Goal: Communication & Community: Ask a question

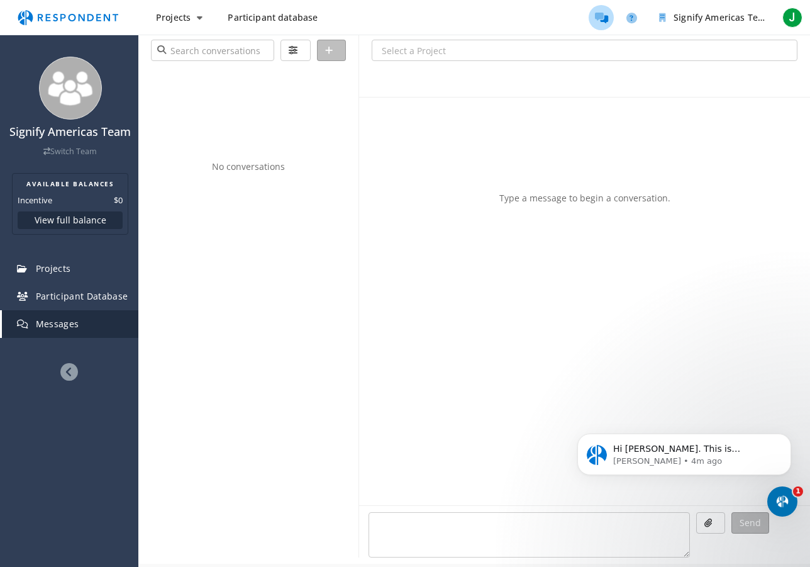
scroll to position [1056, 0]
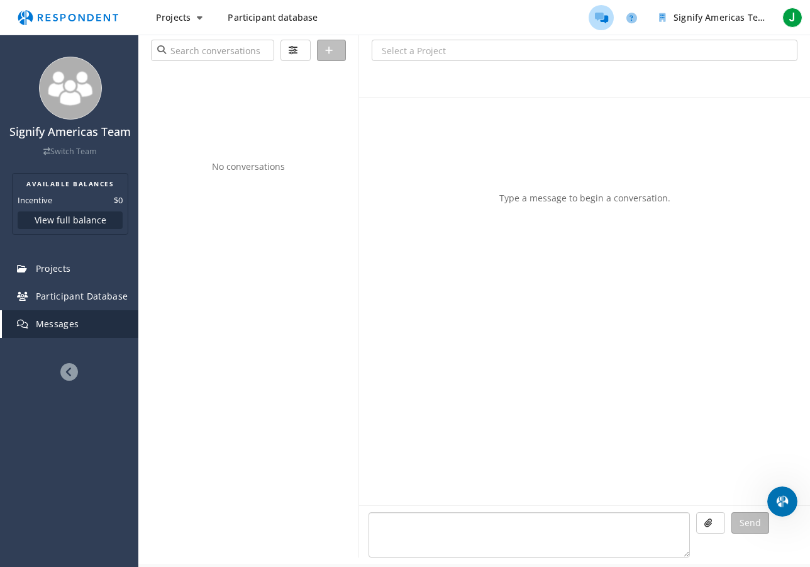
click at [528, 532] on textarea at bounding box center [530, 534] width 322 height 45
click at [788, 498] on icon "Open Intercom Messenger" at bounding box center [781, 500] width 21 height 21
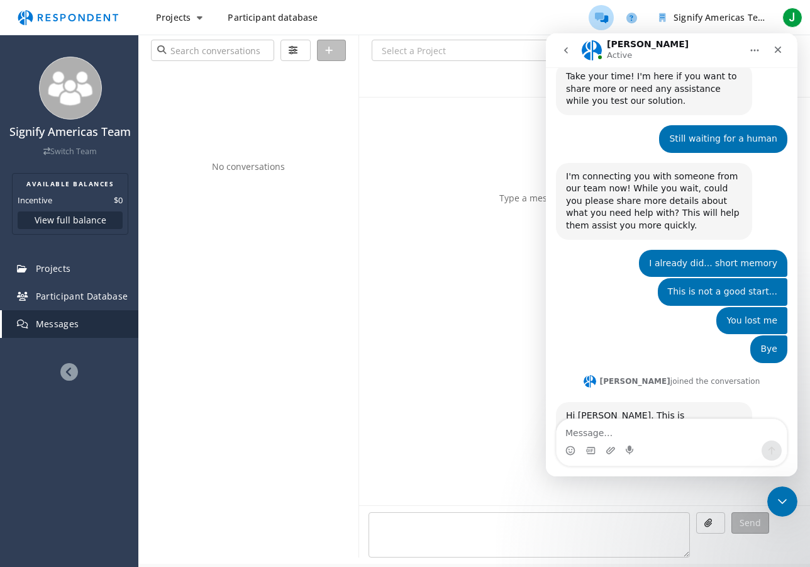
click at [664, 444] on div "Intercom messenger" at bounding box center [672, 450] width 230 height 20
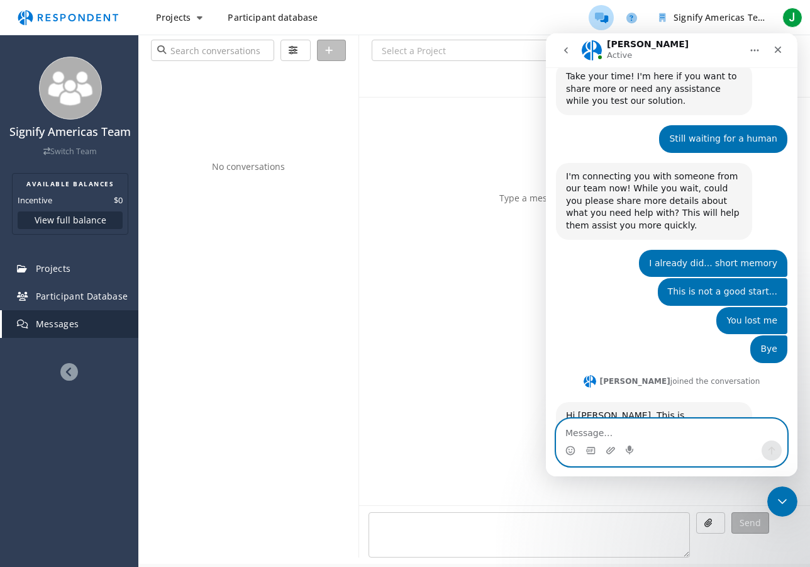
click at [603, 427] on textarea "Message…" at bounding box center [672, 429] width 230 height 21
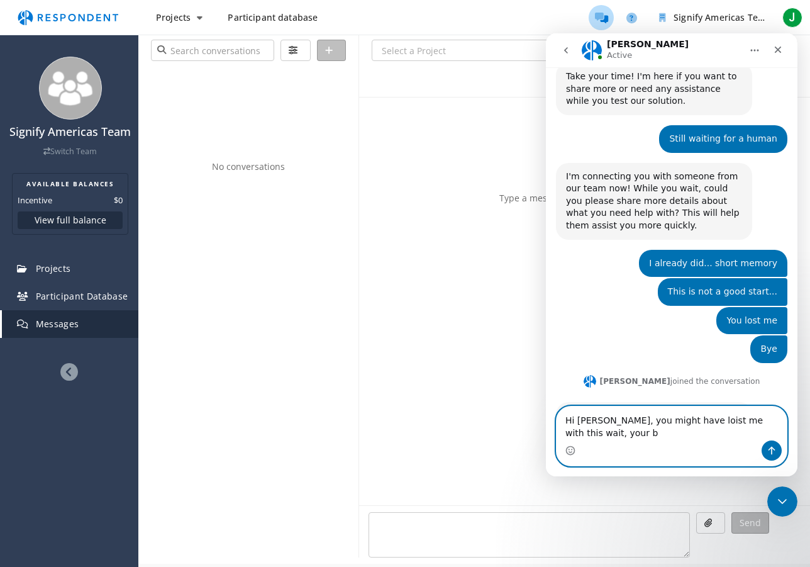
scroll to position [1069, 0]
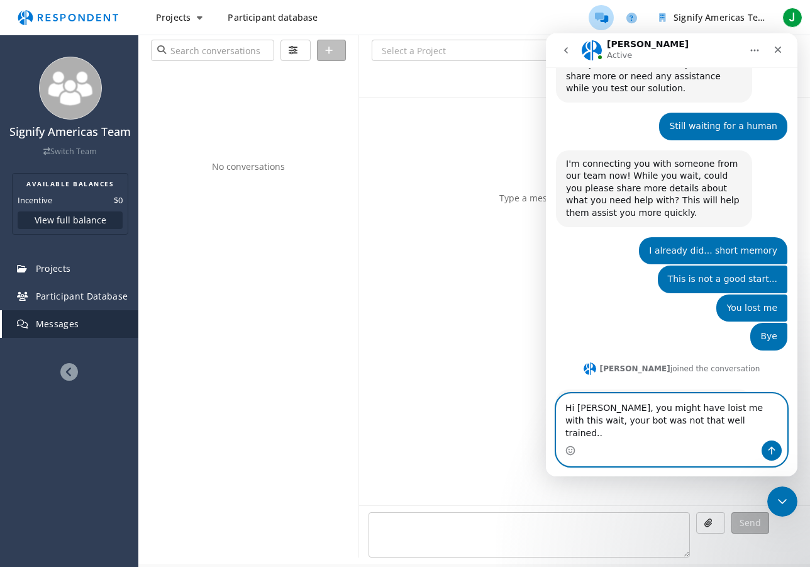
type textarea "Hi [PERSON_NAME], you might have loist me with this wait, your bot was not that…"
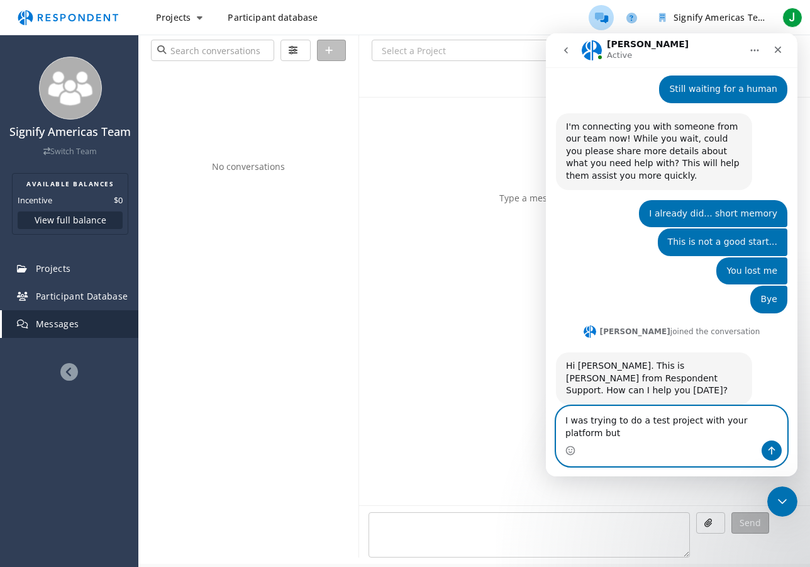
scroll to position [1119, 0]
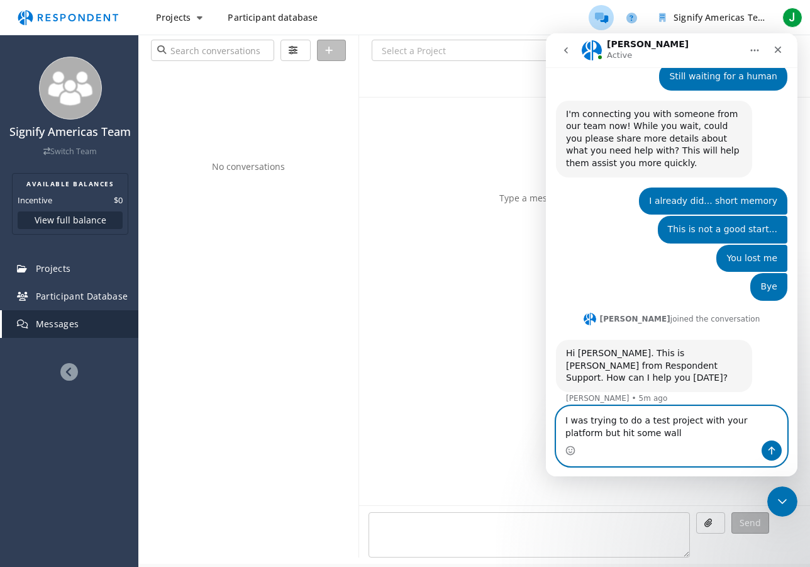
type textarea "I was trying to do a test project with your platform but hit some walls"
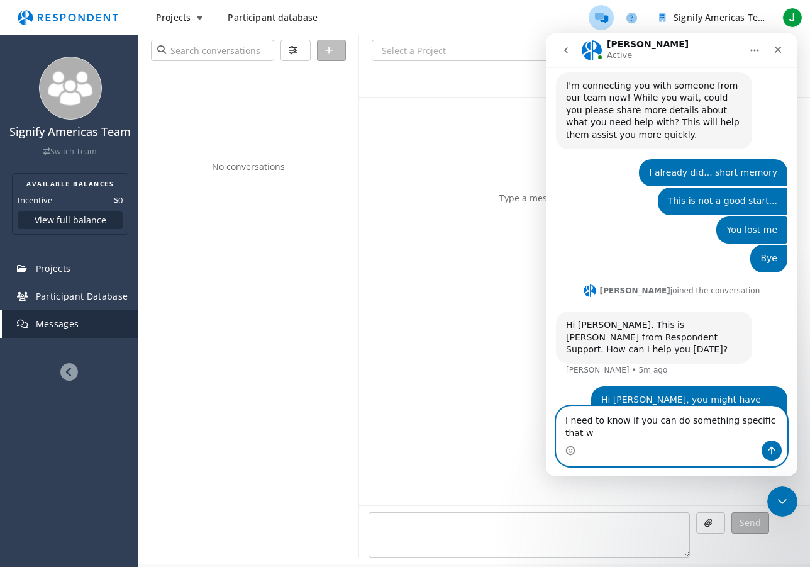
scroll to position [1160, 0]
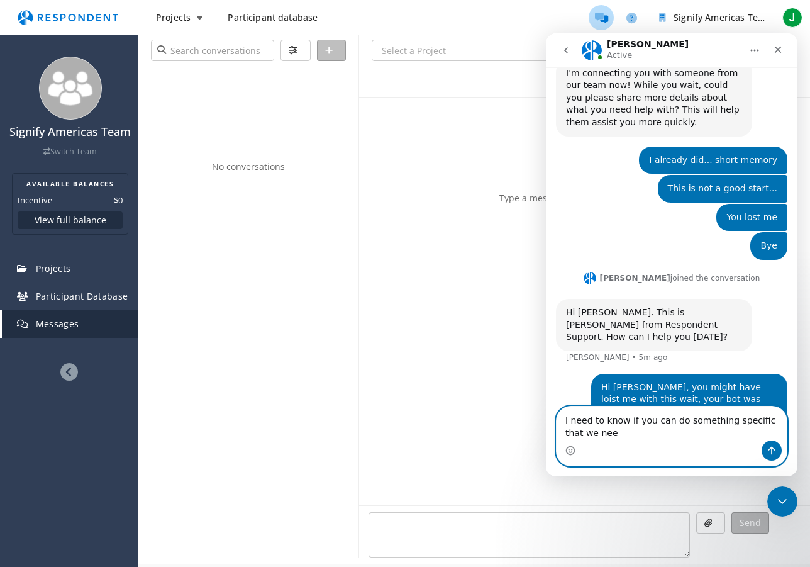
type textarea "I need to know if you can do something specific that we need"
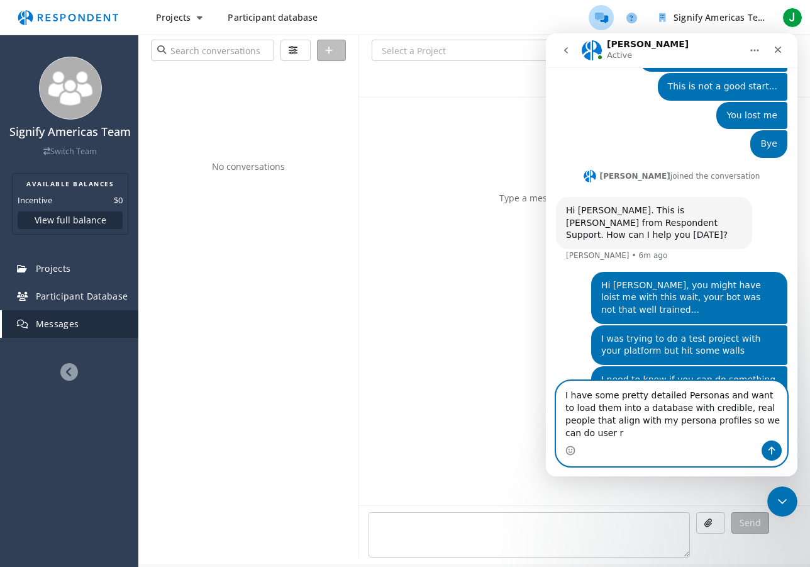
scroll to position [1274, 0]
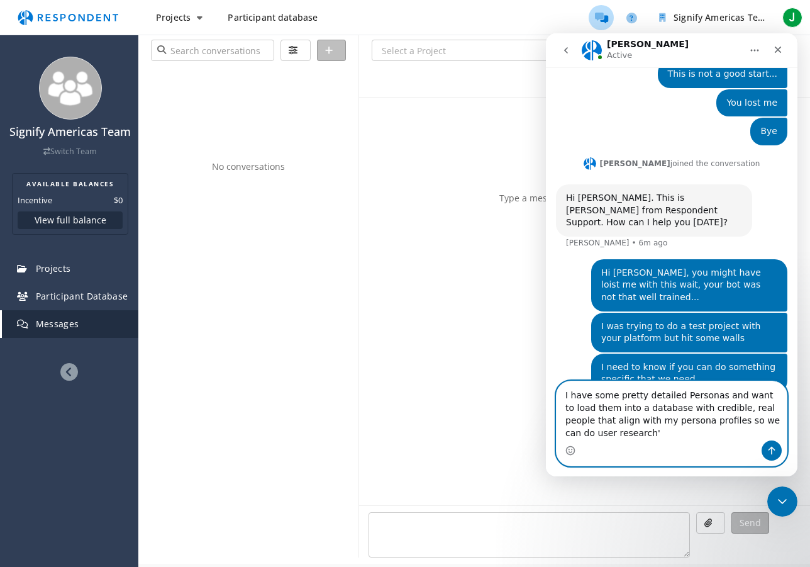
type textarea "I have some pretty detailed Personas and want to load them into a database with…"
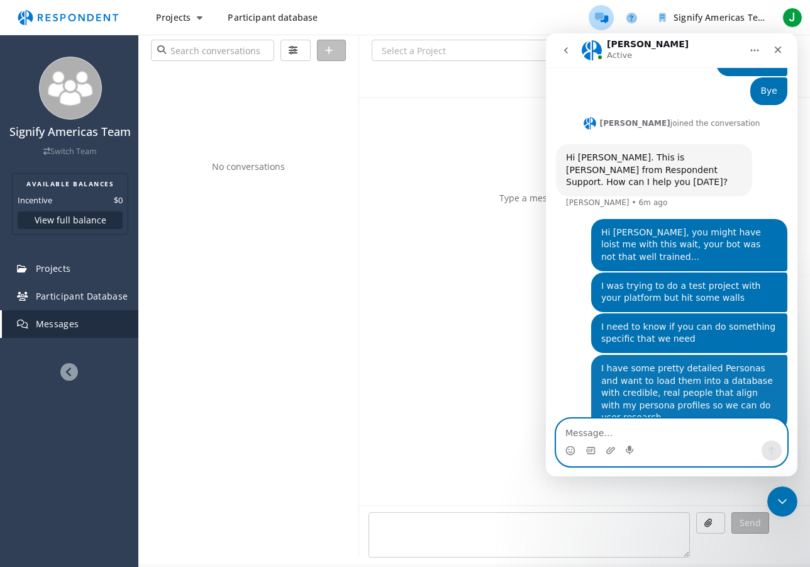
scroll to position [1314, 0]
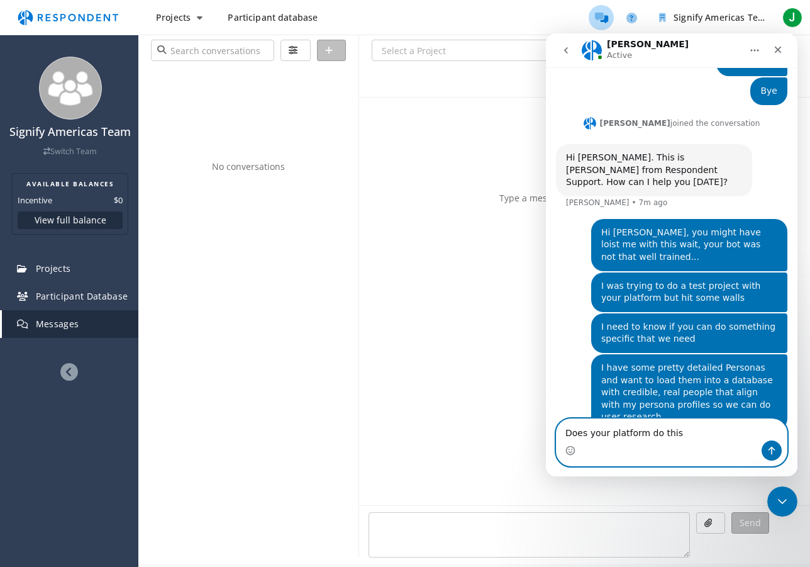
type textarea "Does your platform do this?"
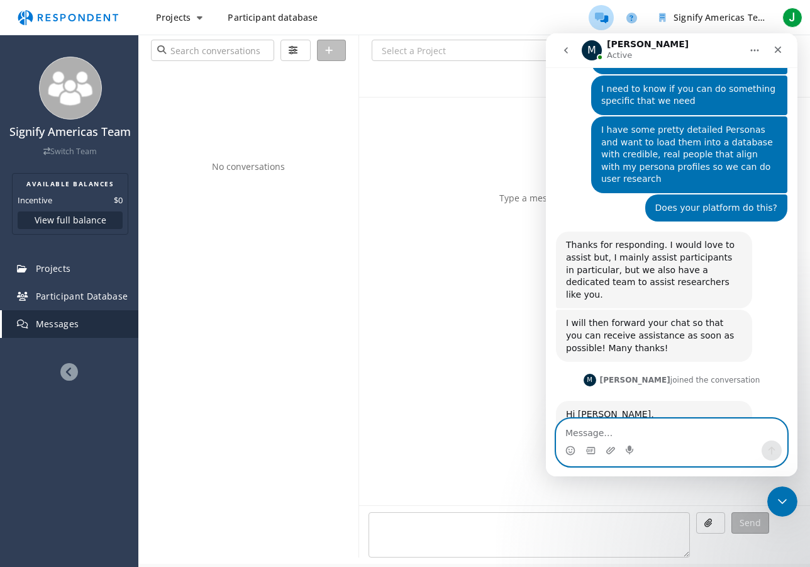
scroll to position [1563, 0]
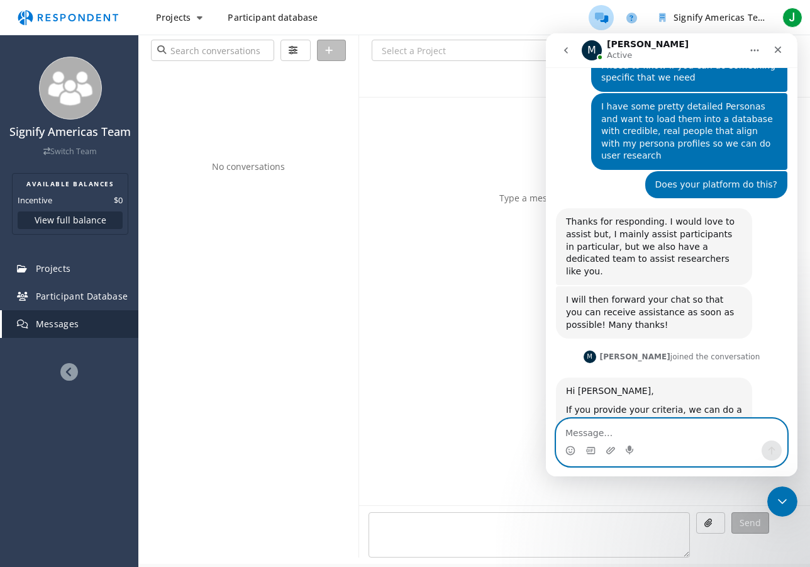
click at [606, 435] on textarea "Message…" at bounding box center [672, 429] width 230 height 21
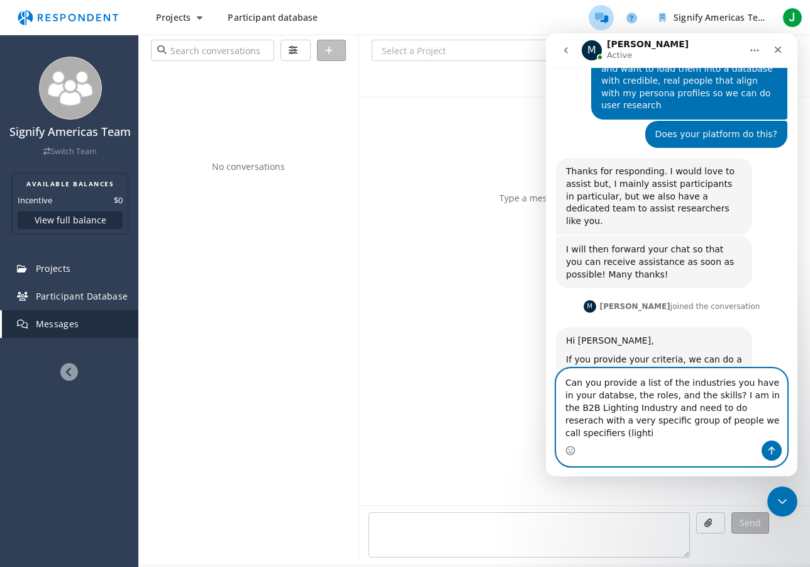
scroll to position [1601, 0]
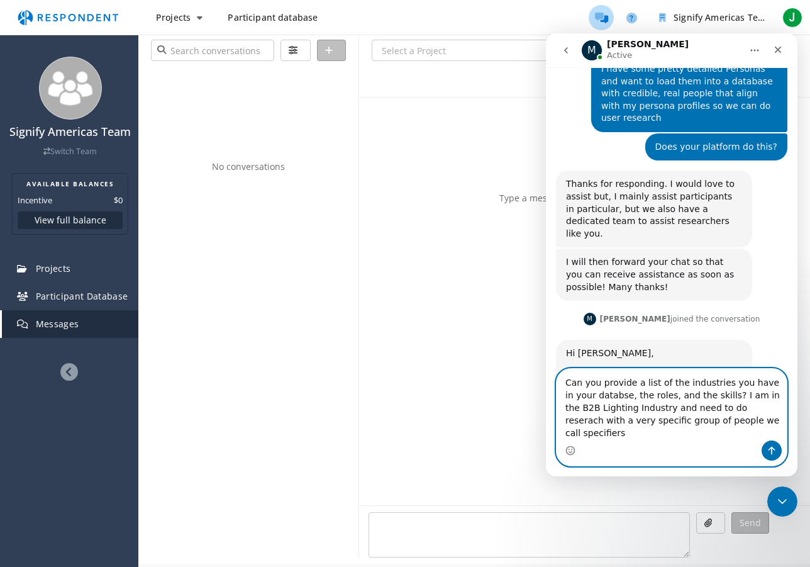
type textarea "Can you provide a list of the industries you have in your databse, the roles, a…"
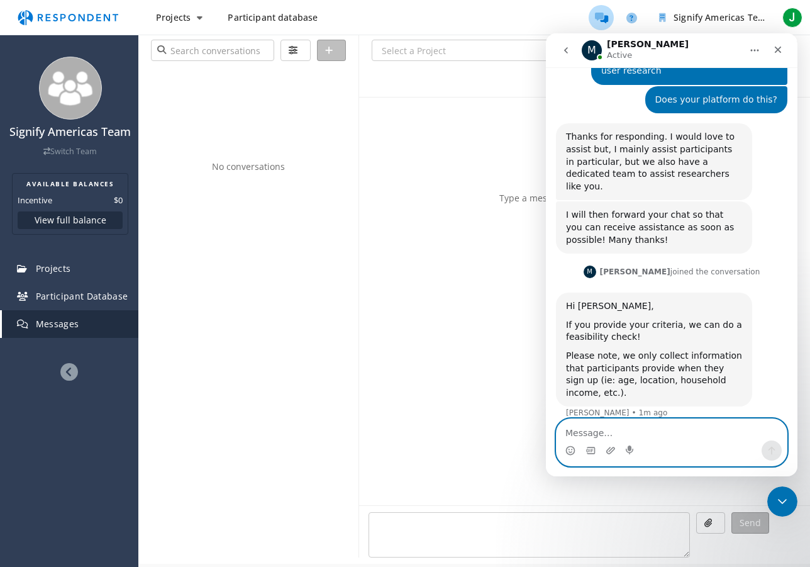
scroll to position [1650, 0]
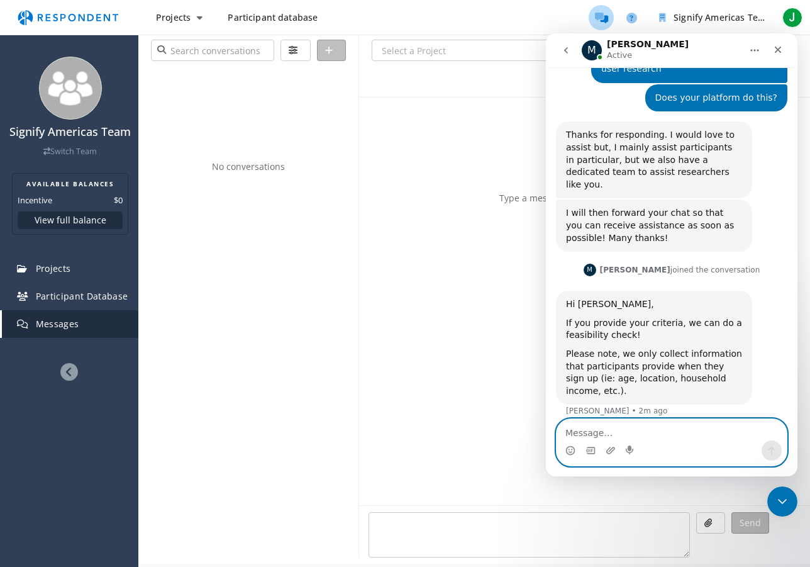
click at [636, 431] on textarea "Message…" at bounding box center [672, 429] width 230 height 21
type textarea "I"
click at [577, 433] on textarea "Message…" at bounding box center [672, 429] width 230 height 21
type textarea "[PERSON_NAME], you still there?"
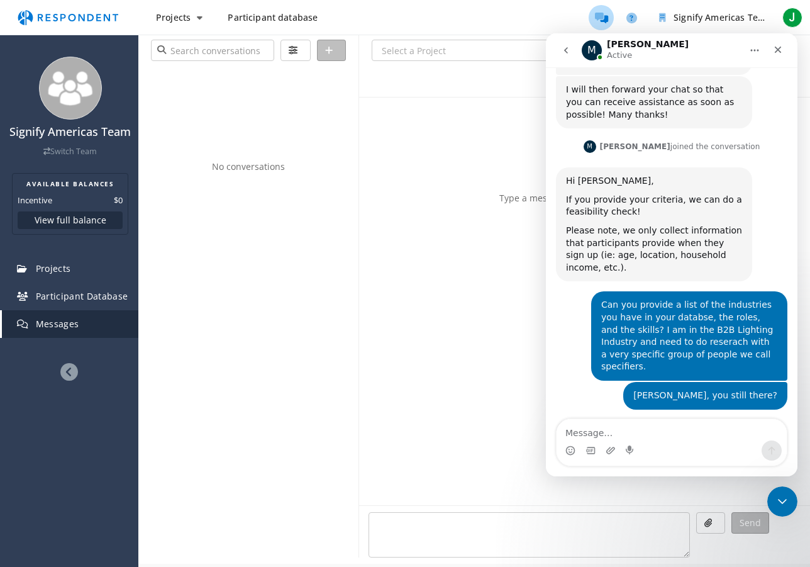
scroll to position [1791, 0]
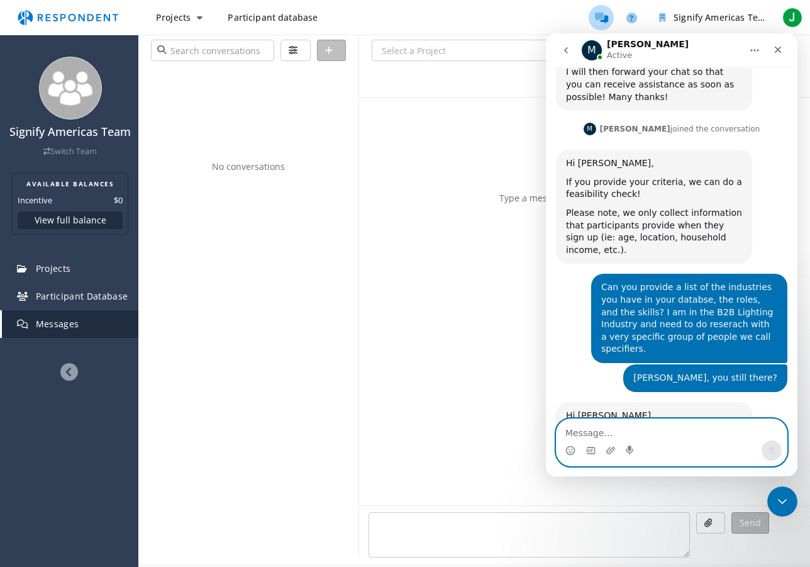
click at [580, 432] on textarea "Message…" at bounding box center [672, 429] width 230 height 21
type textarea "T"
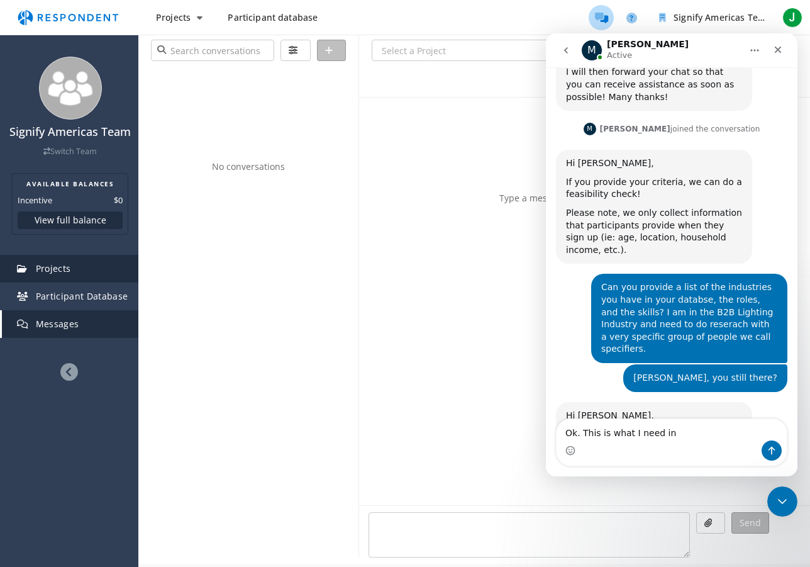
click at [47, 271] on span "Projects" at bounding box center [53, 268] width 35 height 12
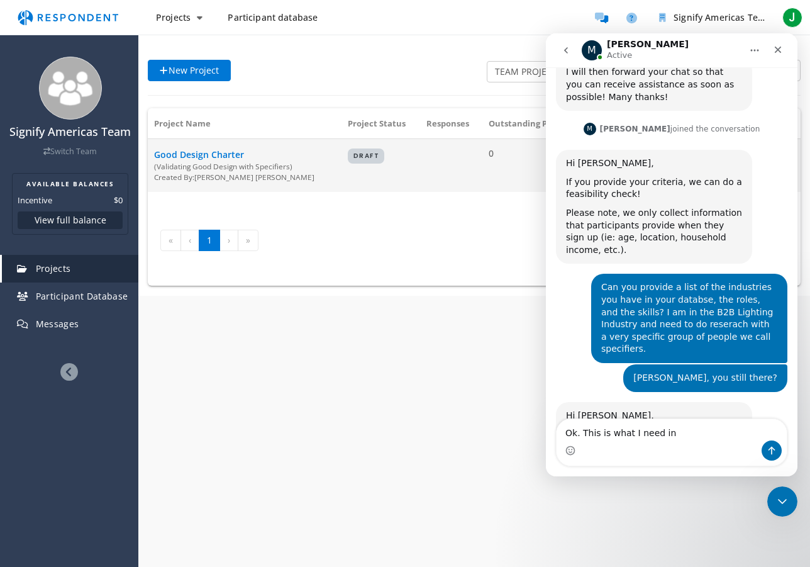
click at [202, 154] on span "Good Design Charter" at bounding box center [199, 154] width 90 height 12
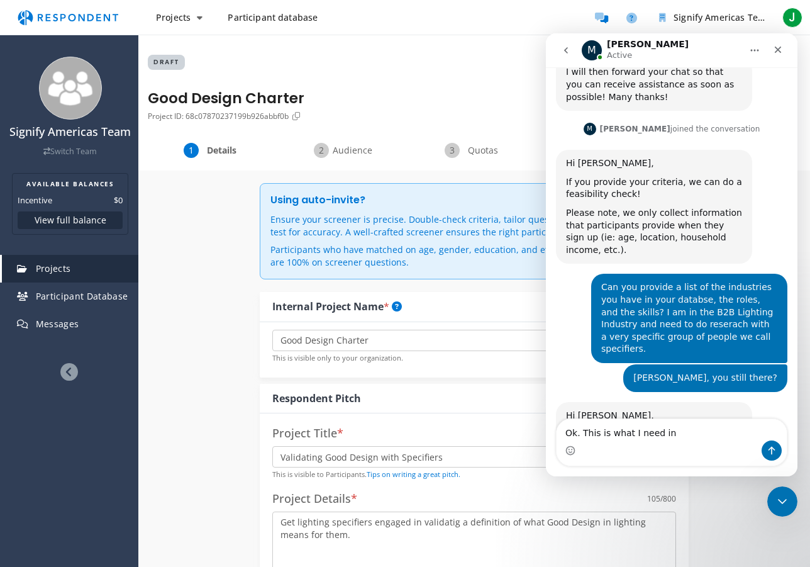
click at [344, 147] on span "Audience" at bounding box center [353, 150] width 42 height 13
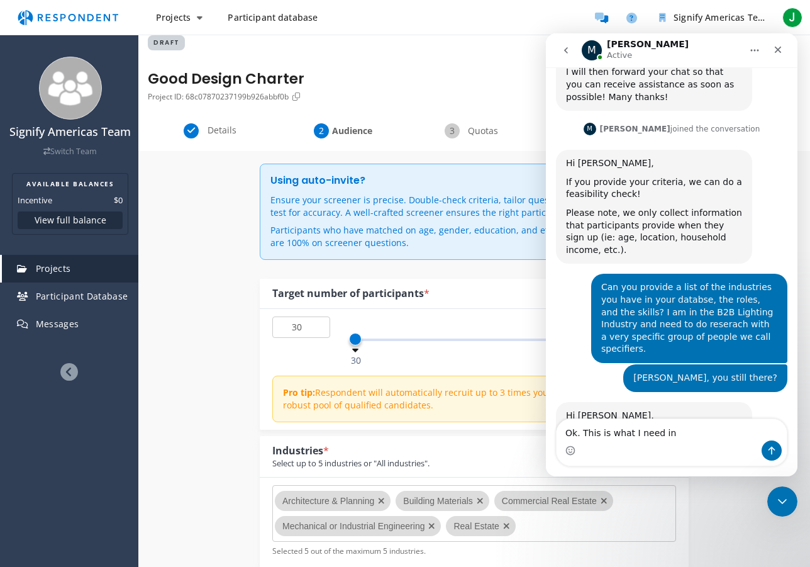
scroll to position [23, 0]
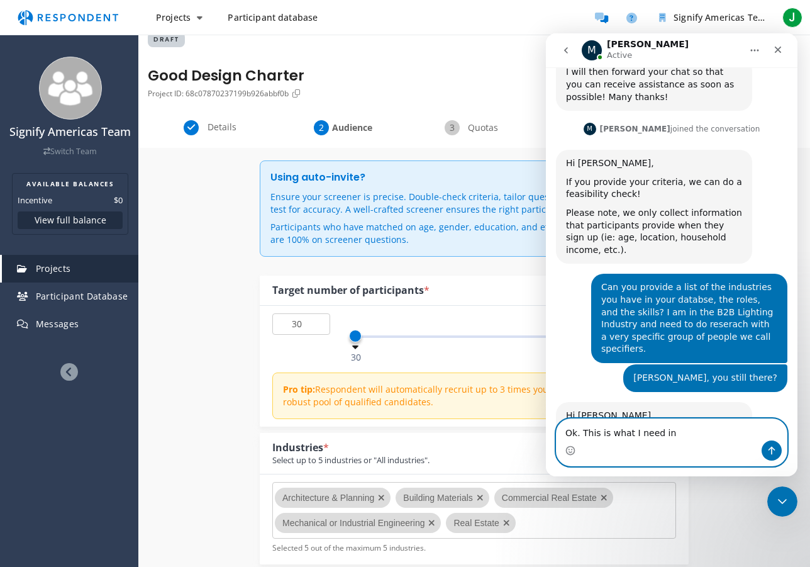
click at [687, 432] on textarea "Ok. This is what I need in" at bounding box center [672, 429] width 230 height 21
drag, startPoint x: 674, startPoint y: 432, endPoint x: 661, endPoint y: 449, distance: 21.9
click at [659, 433] on textarea "Ok. This is what I need in" at bounding box center [672, 429] width 230 height 21
click at [685, 432] on textarea "Ok. This is what I need in" at bounding box center [672, 429] width 230 height 21
drag, startPoint x: 624, startPoint y: 432, endPoint x: 584, endPoint y: 432, distance: 39.6
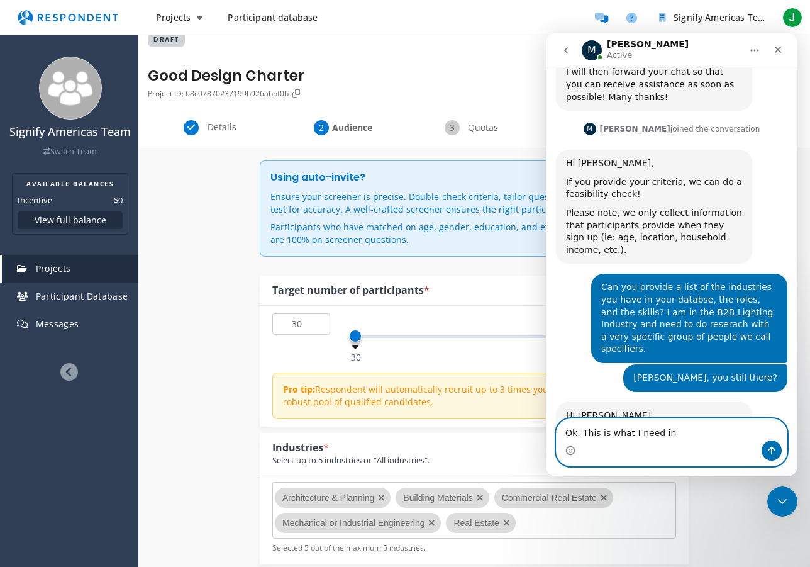
click at [584, 432] on textarea "Ok. This is what I need in" at bounding box center [672, 429] width 230 height 21
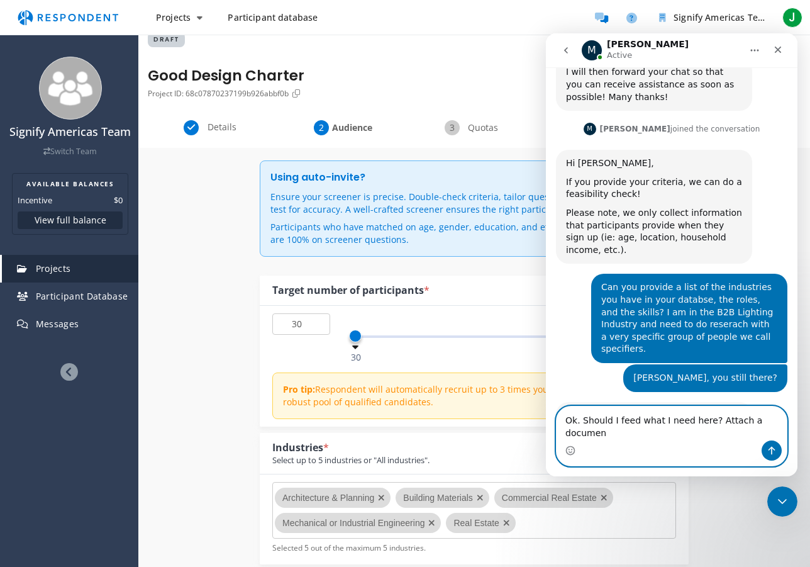
scroll to position [1803, 0]
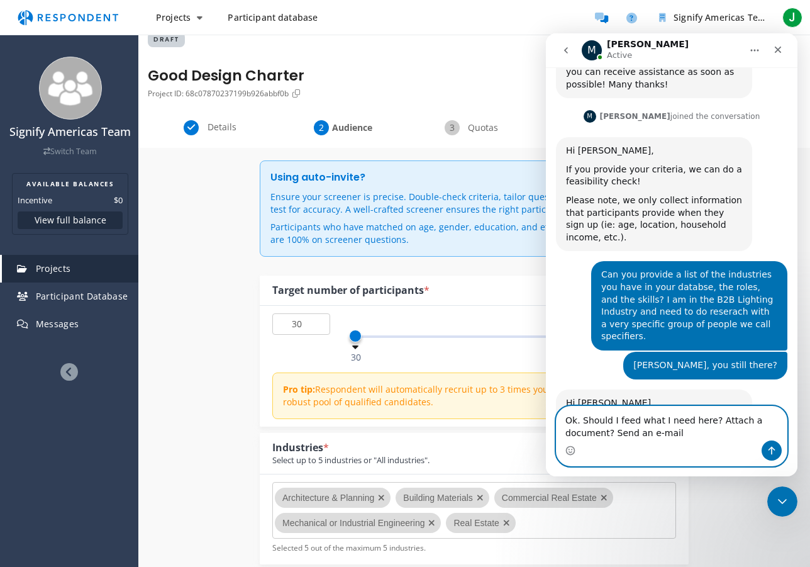
type textarea "Ok. Should I feed what I need here? Attach a document? Send an e-mail?"
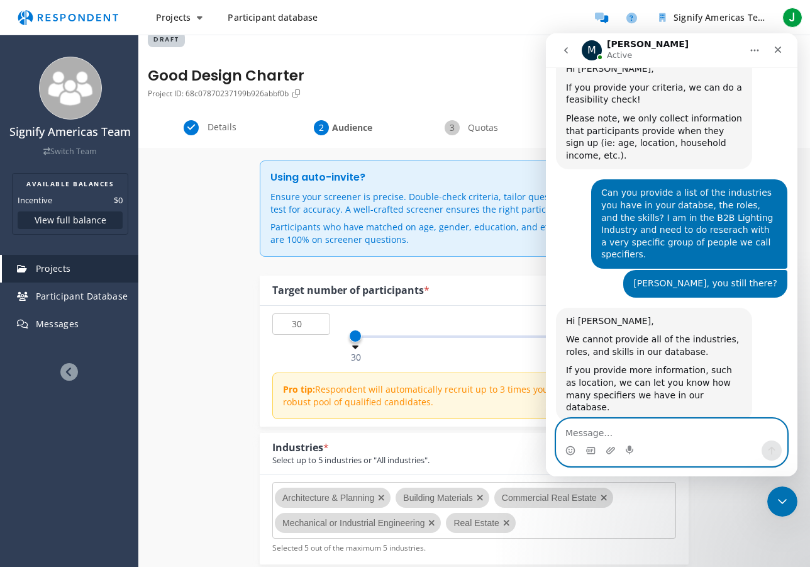
scroll to position [1889, 0]
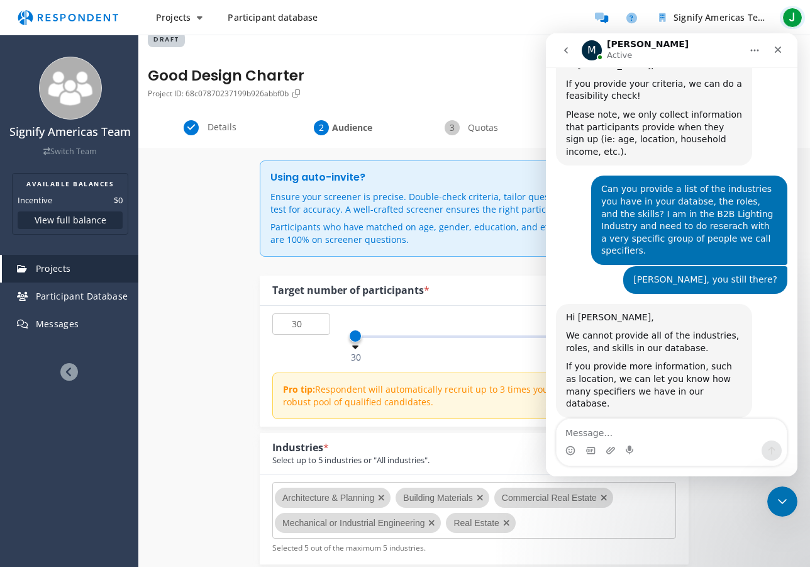
click at [792, 18] on span "J" at bounding box center [793, 18] width 20 height 20
click at [794, 17] on md-backdrop at bounding box center [405, 295] width 810 height 590
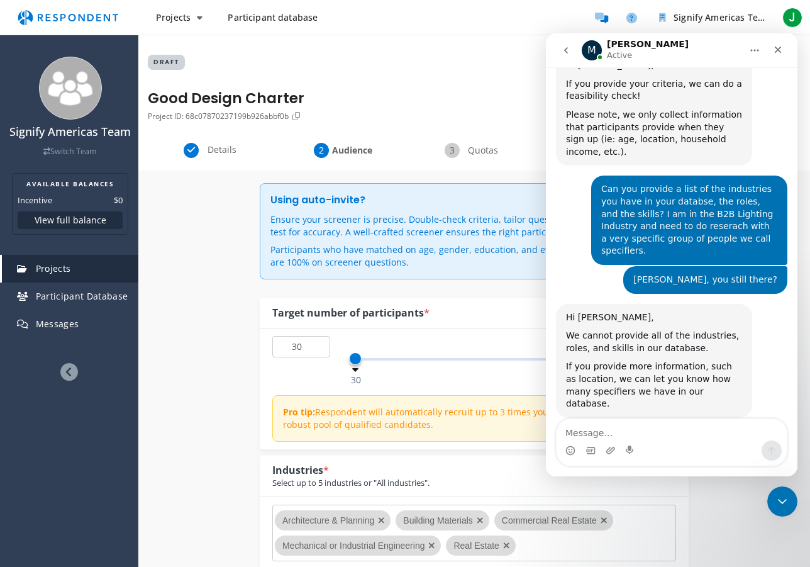
scroll to position [23, 0]
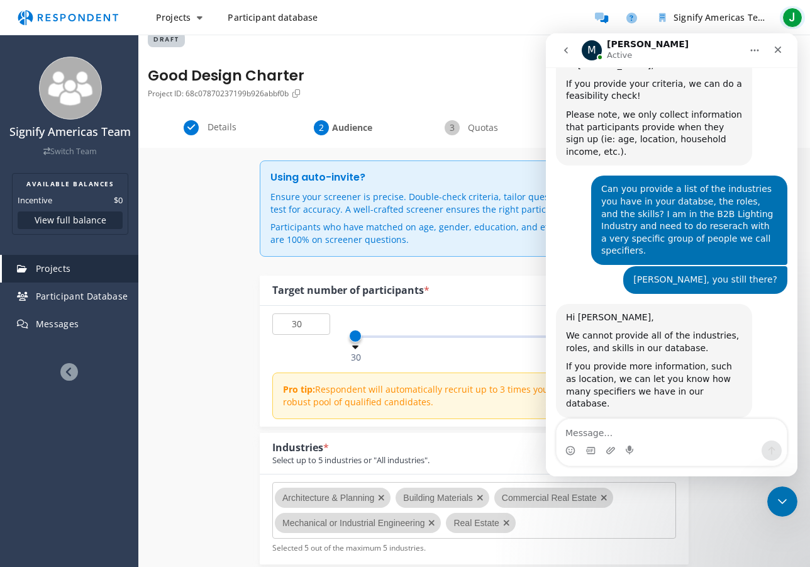
click at [791, 16] on span "J" at bounding box center [793, 18] width 20 height 20
click at [798, 23] on md-backdrop at bounding box center [405, 295] width 810 height 590
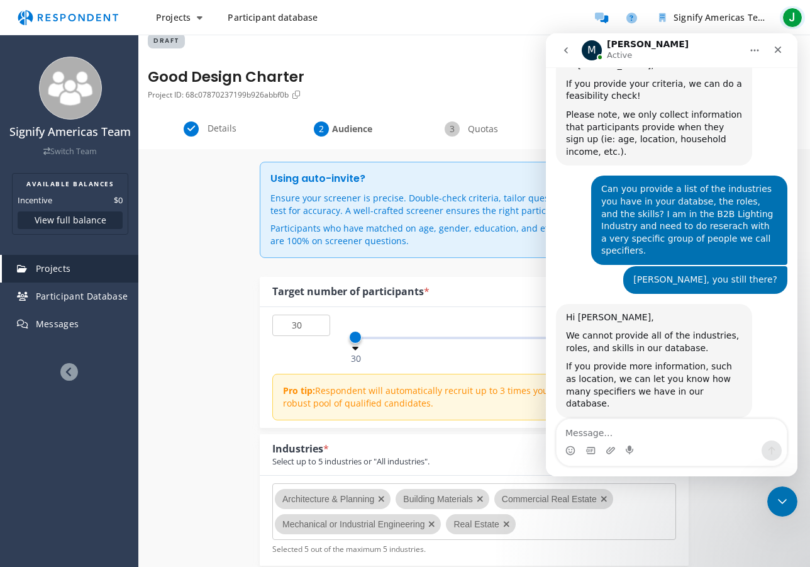
click at [796, 19] on span "J" at bounding box center [793, 18] width 20 height 20
click at [795, 18] on md-backdrop at bounding box center [405, 294] width 810 height 588
click at [795, 19] on span "J" at bounding box center [793, 18] width 20 height 20
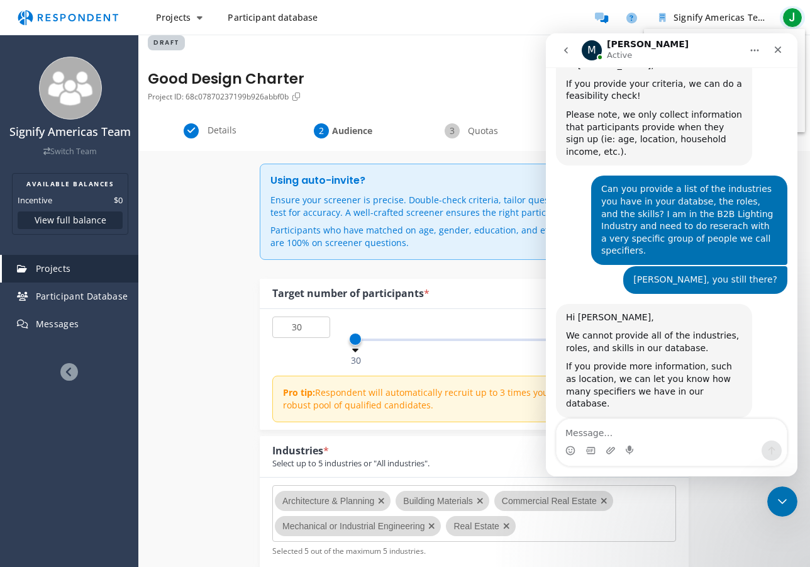
scroll to position [1909, 0]
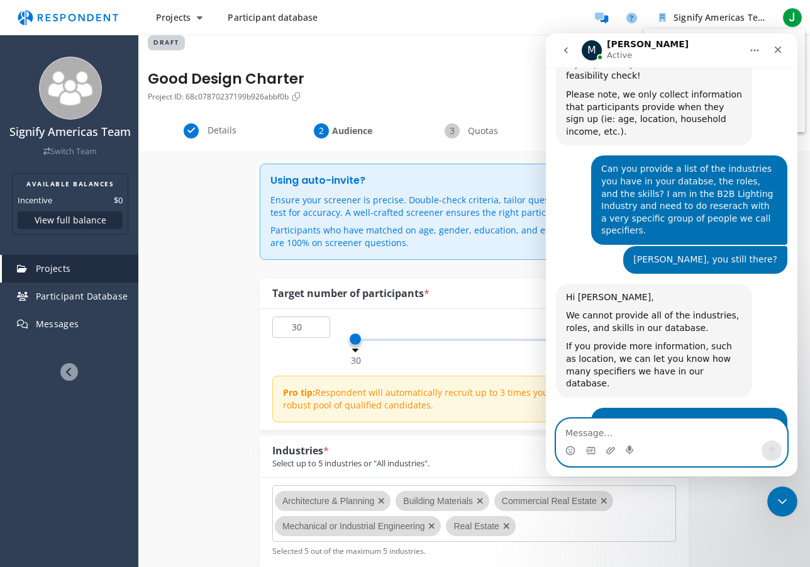
click at [573, 433] on textarea "Message…" at bounding box center [672, 429] width 230 height 21
click at [595, 435] on textarea "Message…" at bounding box center [672, 429] width 230 height 21
paste textarea "Core specifier industries * Architecture & Planning (A/E firms, design studios)…"
type textarea "Core specifier industries * Architecture & Planning (A/E firms, design studios)…"
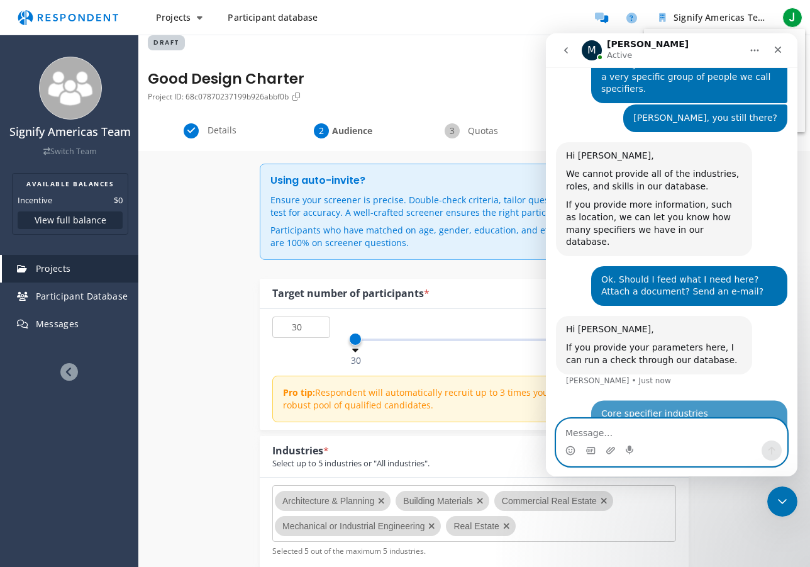
scroll to position [2069, 0]
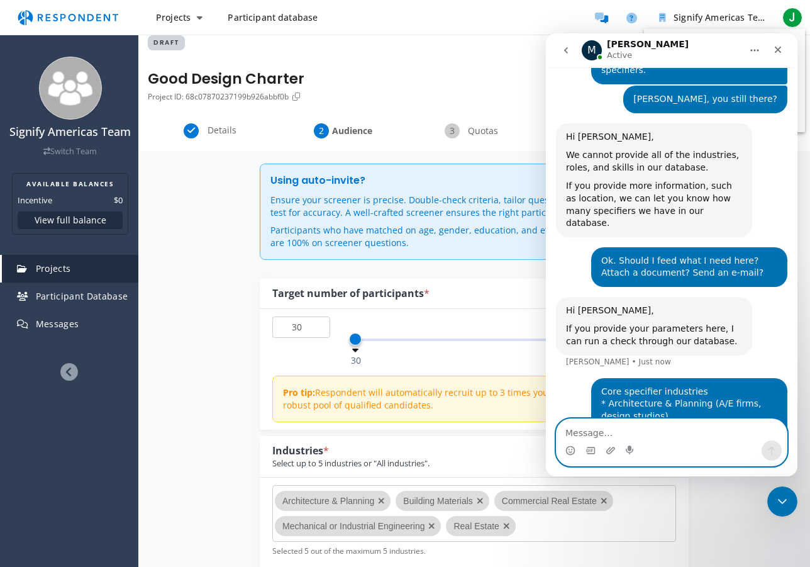
click at [629, 430] on textarea "Message…" at bounding box center [672, 429] width 230 height 21
paste textarea "Owners / Operators (decision + standards) * Commercial Real Estate & Corporate …"
type textarea "Owners / Operators (decision + standards) * Commercial Real Estate & Corporate …"
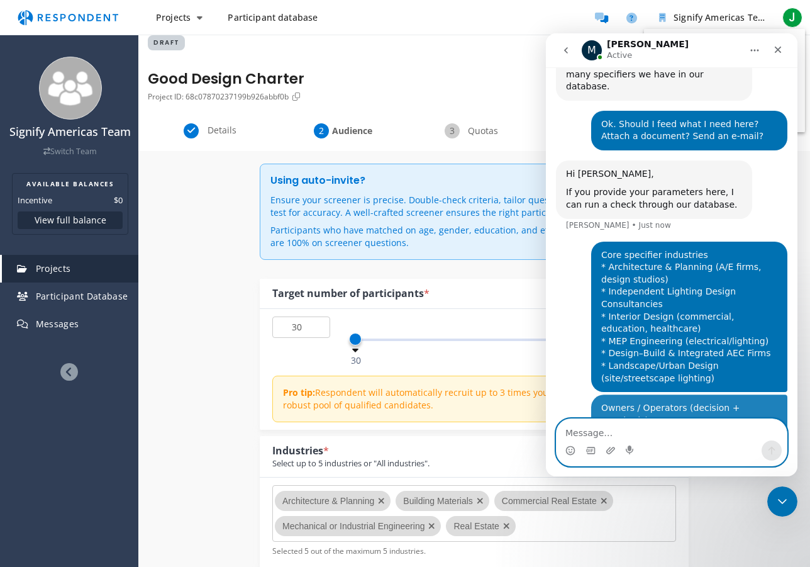
scroll to position [2222, 0]
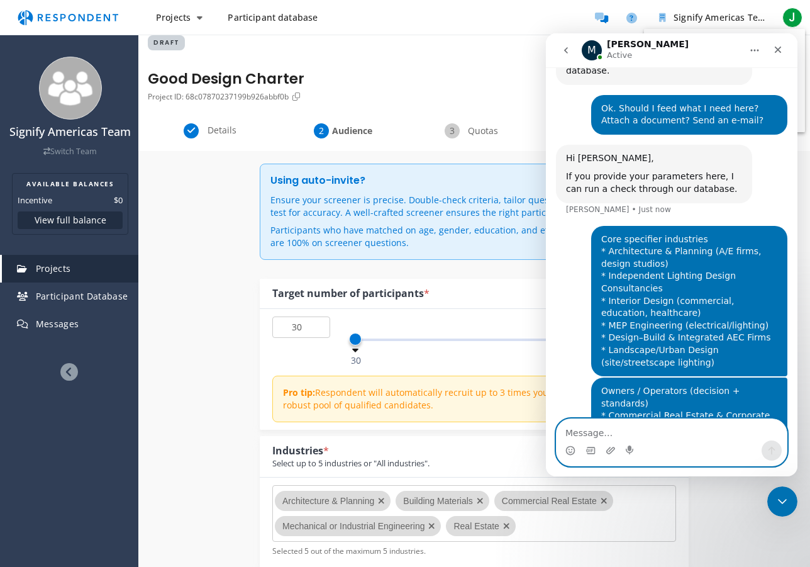
paste textarea "Public sector / Enablers * Municipalities & Public Works (facilities, streets/p…"
type textarea "Public sector / Enablers * Municipalities & Public Works (facilities, streets/p…"
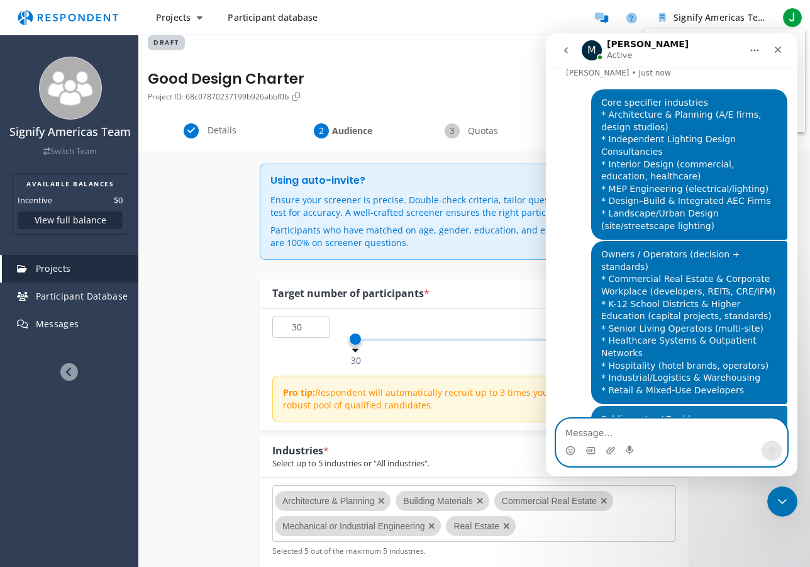
scroll to position [2373, 0]
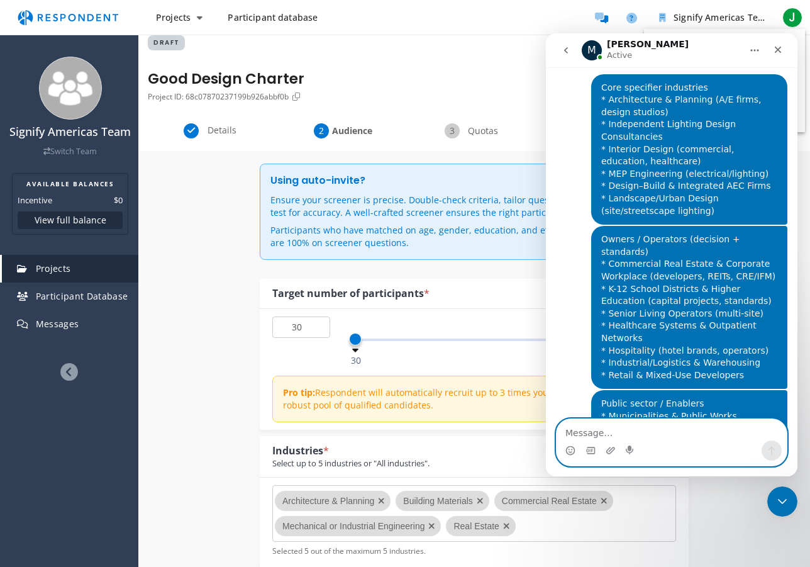
click at [585, 430] on textarea "Message…" at bounding box center [672, 429] width 230 height 21
paste textarea "Lorem * Ipsumdolo Sitametc Adipisci * Elitsedd Eiusmo Temporin * Utlabo Etdolor…"
type textarea "Lorem * Ipsumdolo Sitametc Adipisci * Elitsedd Eiusmo Temporin * Utlabo Etdolor…"
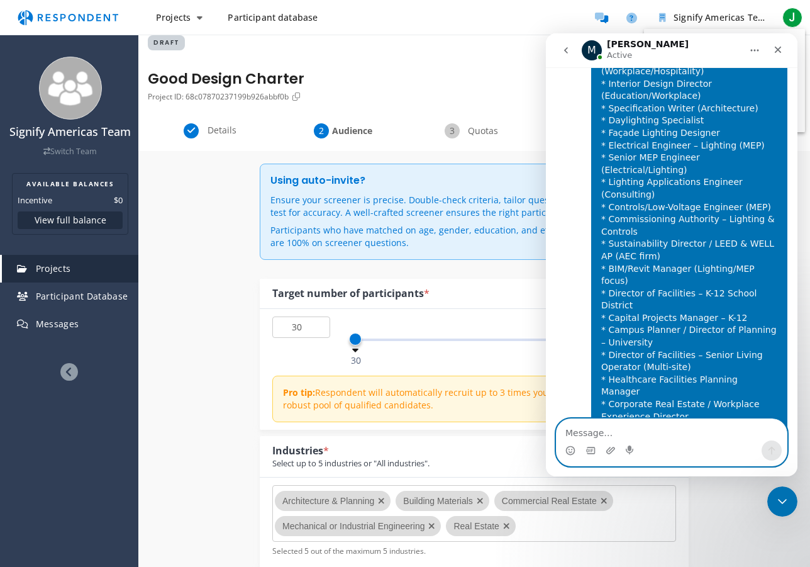
scroll to position [2957, 0]
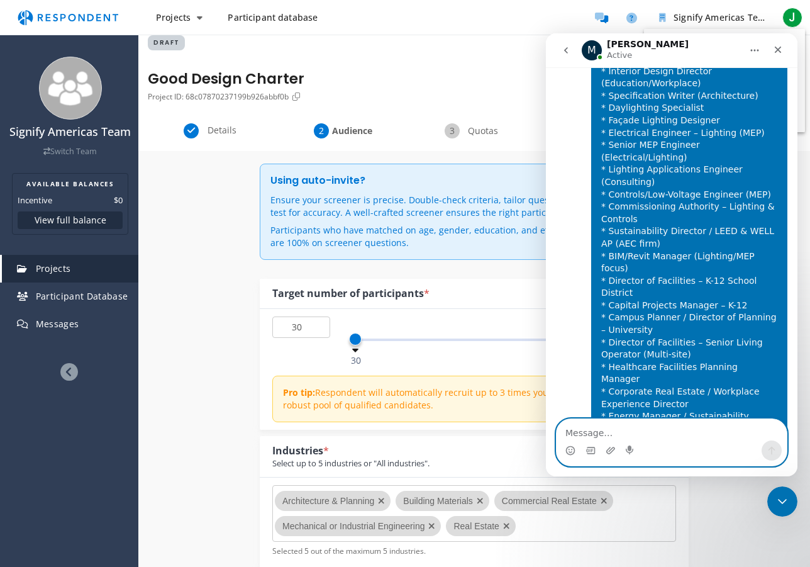
click at [594, 435] on textarea "Message…" at bounding box center [672, 429] width 230 height 21
type textarea "Enough for you to provide a feasibility study?"
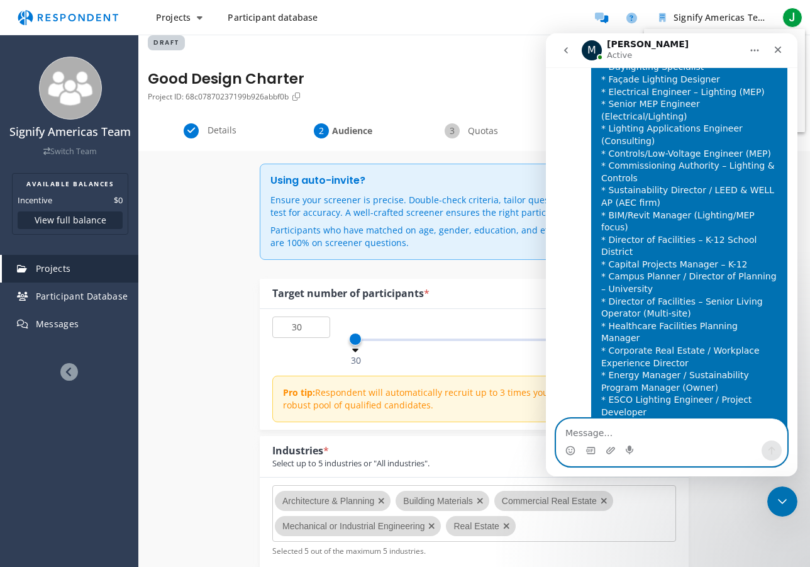
scroll to position [2998, 0]
paste textarea "[GEOGRAPHIC_DATA] (Top 10): [US_STATE][GEOGRAPHIC_DATA]; [GEOGRAPHIC_DATA]; [GE…"
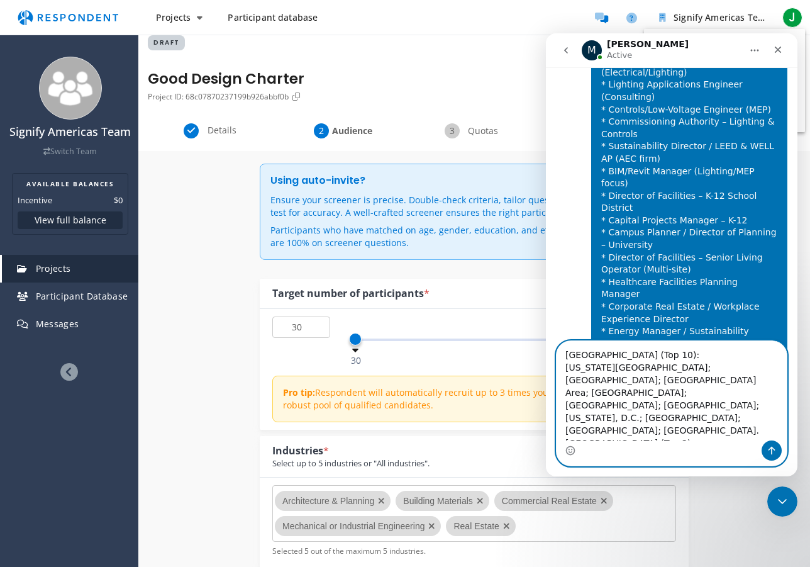
scroll to position [3048, 0]
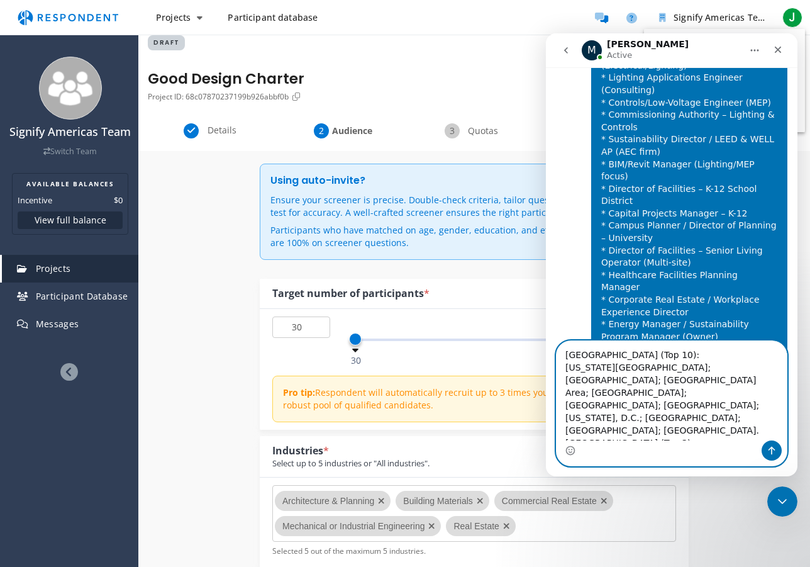
drag, startPoint x: 567, startPoint y: 381, endPoint x: 570, endPoint y: 393, distance: 11.8
click at [567, 381] on textarea "[GEOGRAPHIC_DATA] (Top 10): [US_STATE][GEOGRAPHIC_DATA]; [GEOGRAPHIC_DATA]; [GE…" at bounding box center [672, 390] width 230 height 99
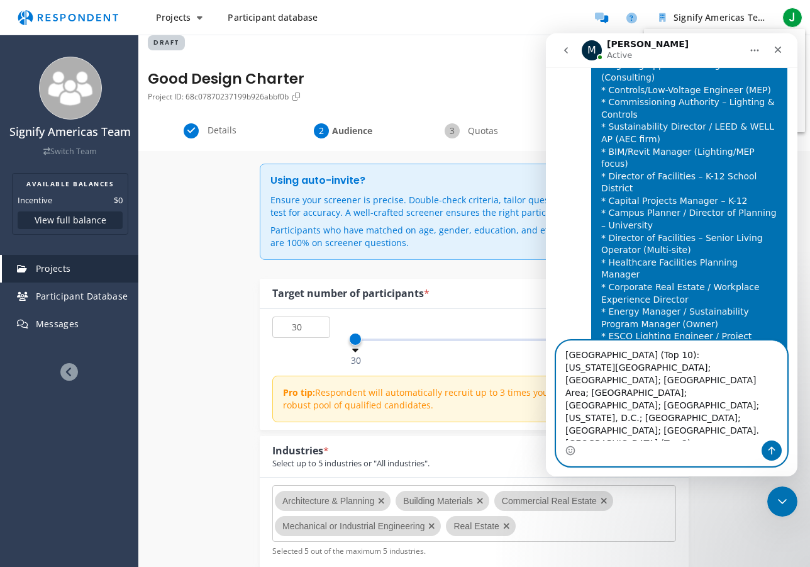
click at [582, 368] on textarea "[GEOGRAPHIC_DATA] (Top 10): [US_STATE][GEOGRAPHIC_DATA]; [GEOGRAPHIC_DATA]; [GE…" at bounding box center [672, 390] width 230 height 99
type textarea "Cities: [GEOGRAPHIC_DATA] (Top 10): [US_STATE][GEOGRAPHIC_DATA]; [GEOGRAPHIC_DA…"
click at [776, 451] on icon "Send a message…" at bounding box center [772, 450] width 10 height 10
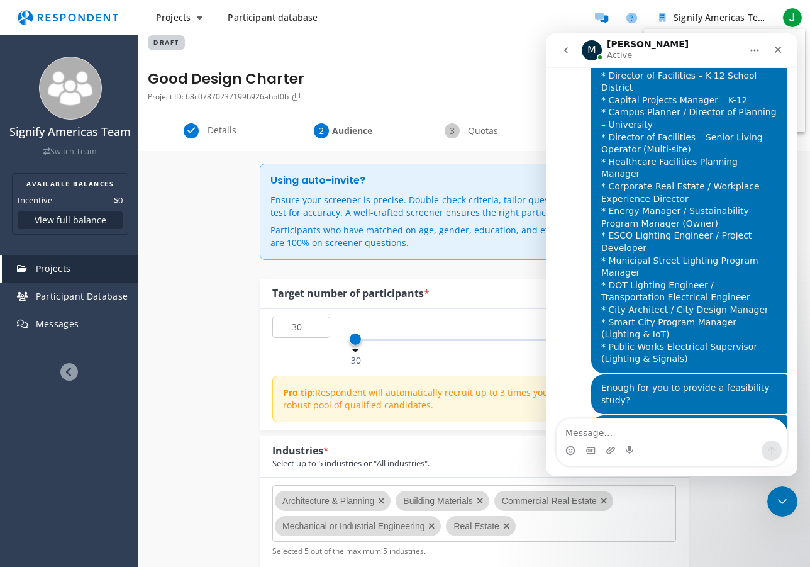
scroll to position [3157, 0]
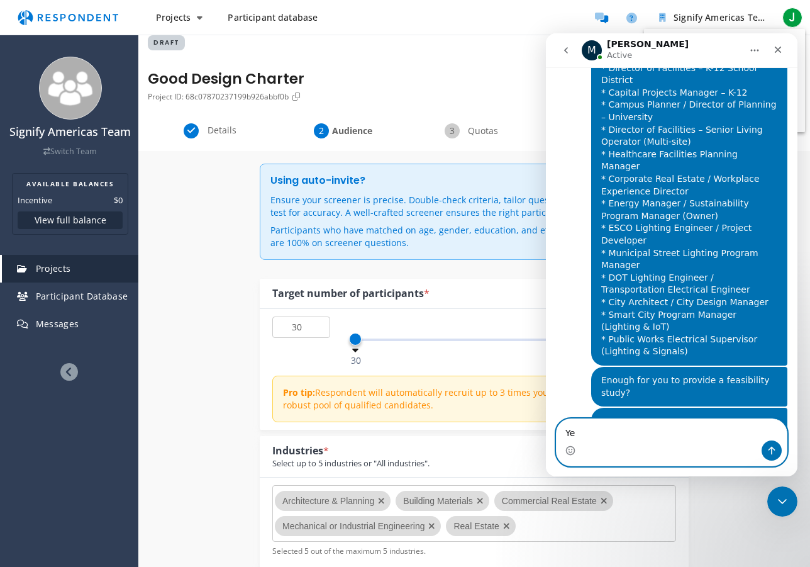
type textarea "Yes"
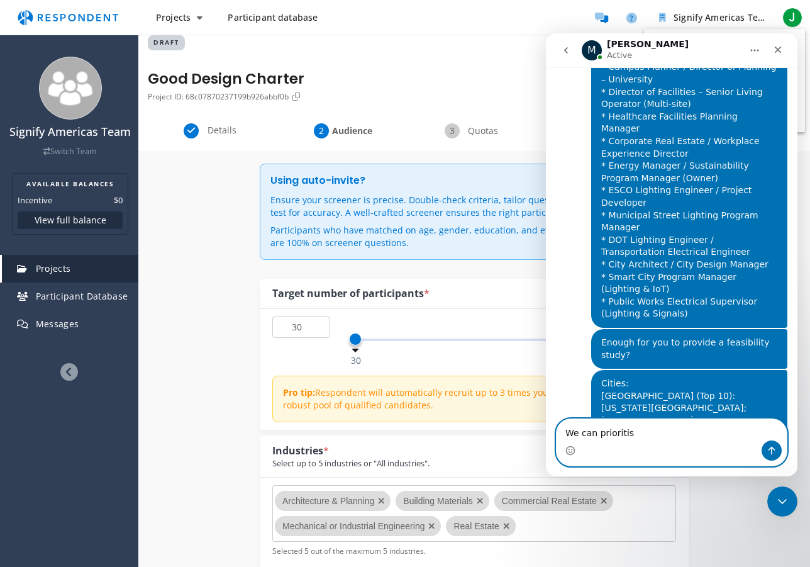
type textarea "We can prioritise"
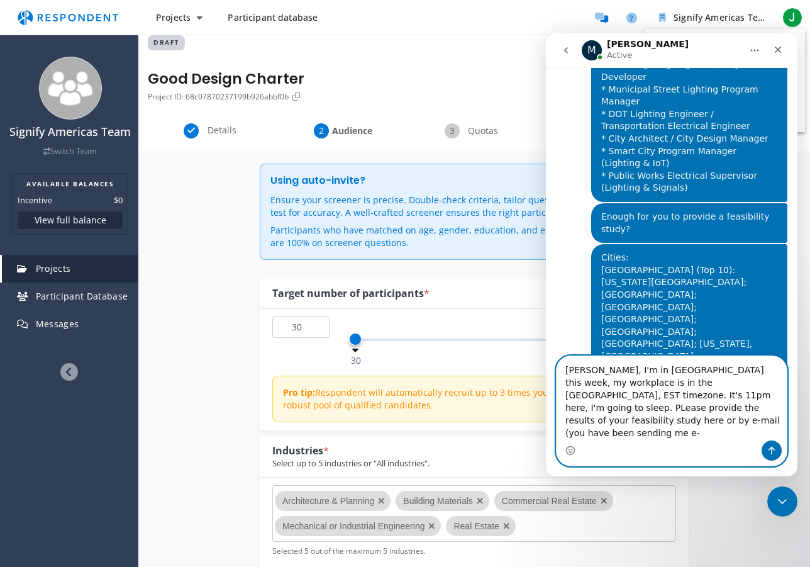
scroll to position [3322, 0]
drag, startPoint x: 602, startPoint y: 408, endPoint x: 604, endPoint y: 430, distance: 22.2
click at [602, 408] on textarea "[PERSON_NAME], I'm in [GEOGRAPHIC_DATA] this week, my workplace is in the [GEOG…" at bounding box center [672, 398] width 230 height 84
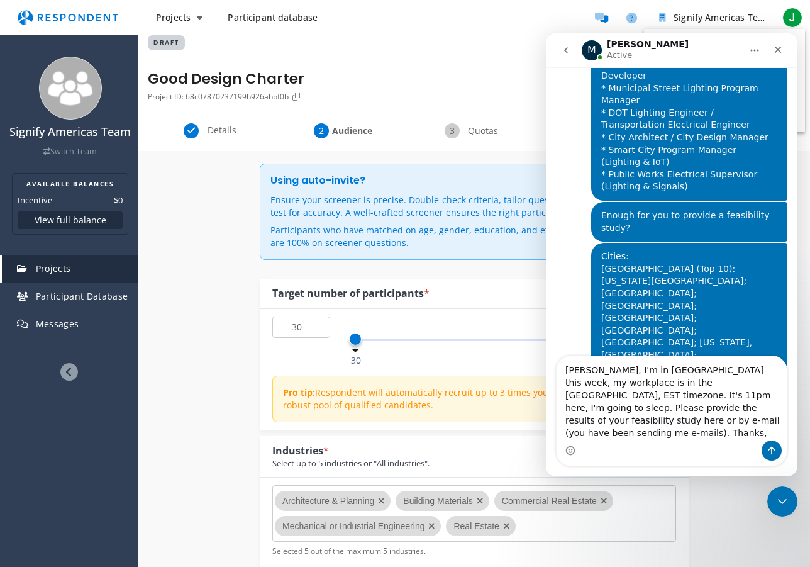
scroll to position [3354, 0]
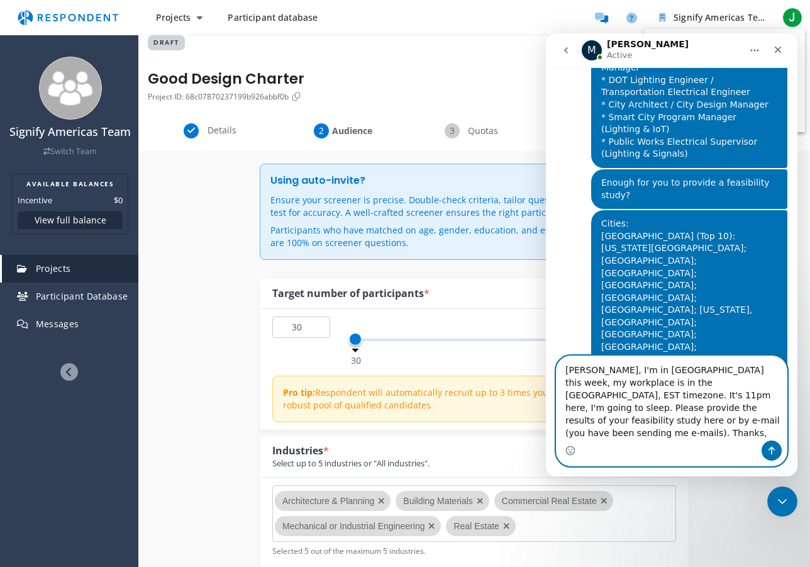
click at [601, 382] on textarea "[PERSON_NAME], I'm in [GEOGRAPHIC_DATA] this week, my workplace is in the [GEOG…" at bounding box center [672, 398] width 230 height 84
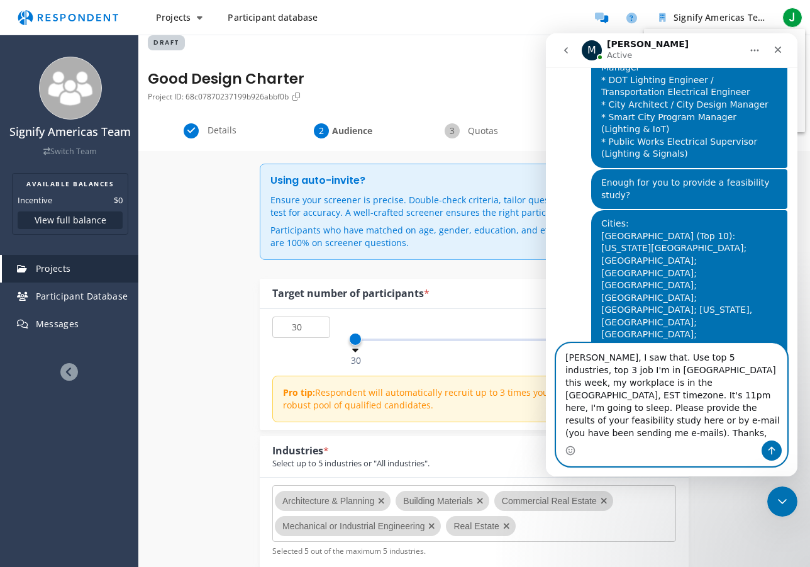
scroll to position [3367, 0]
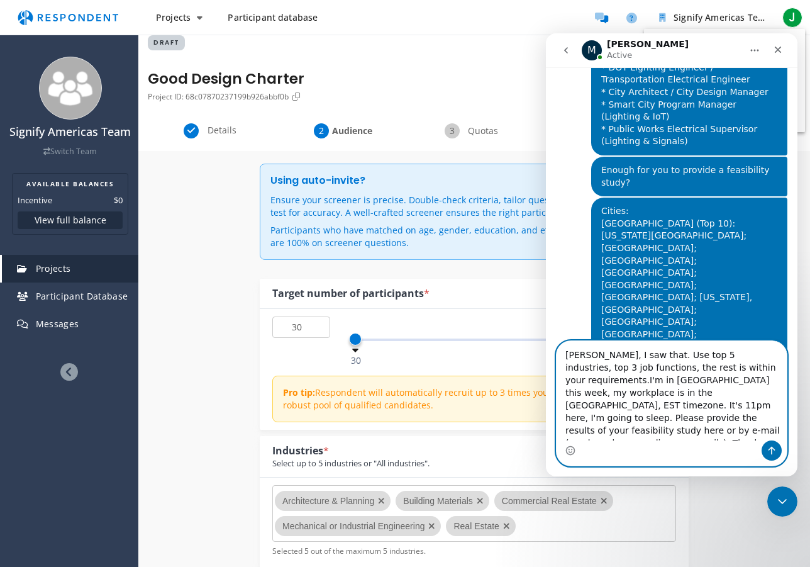
type textarea "[PERSON_NAME], I saw that. Use top 5 industries, top 3 job functions, the rest …"
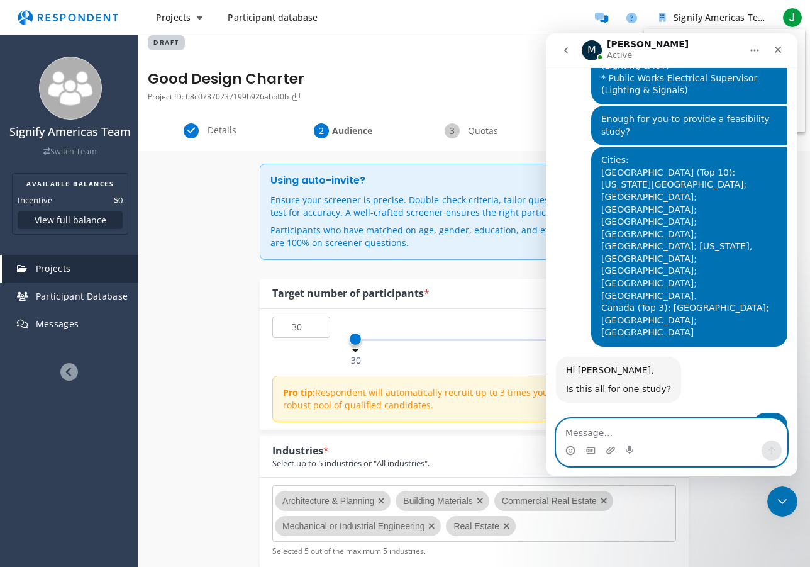
scroll to position [3427, 0]
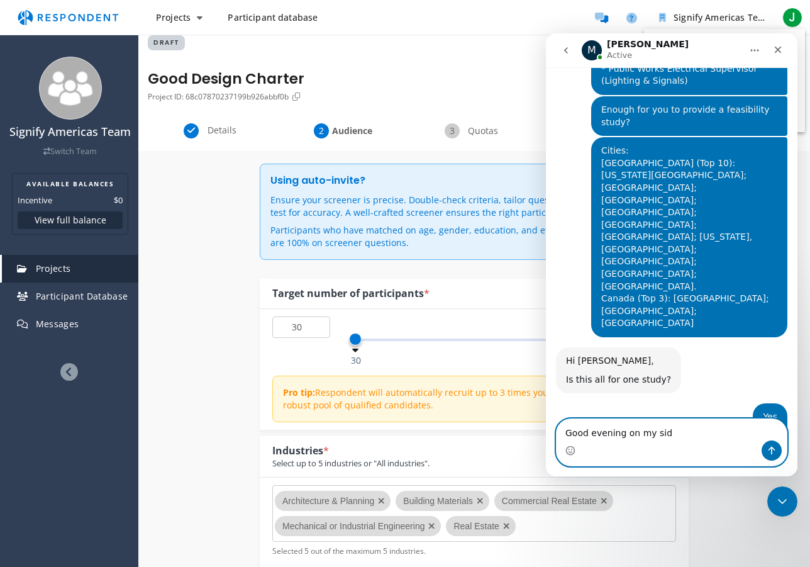
type textarea "Good evening on my side"
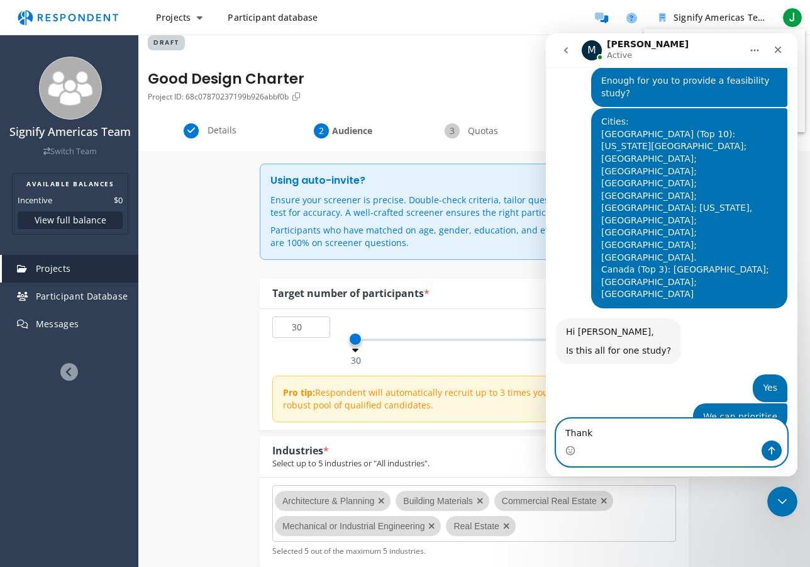
type textarea "Thanks"
